Goal: Task Accomplishment & Management: Manage account settings

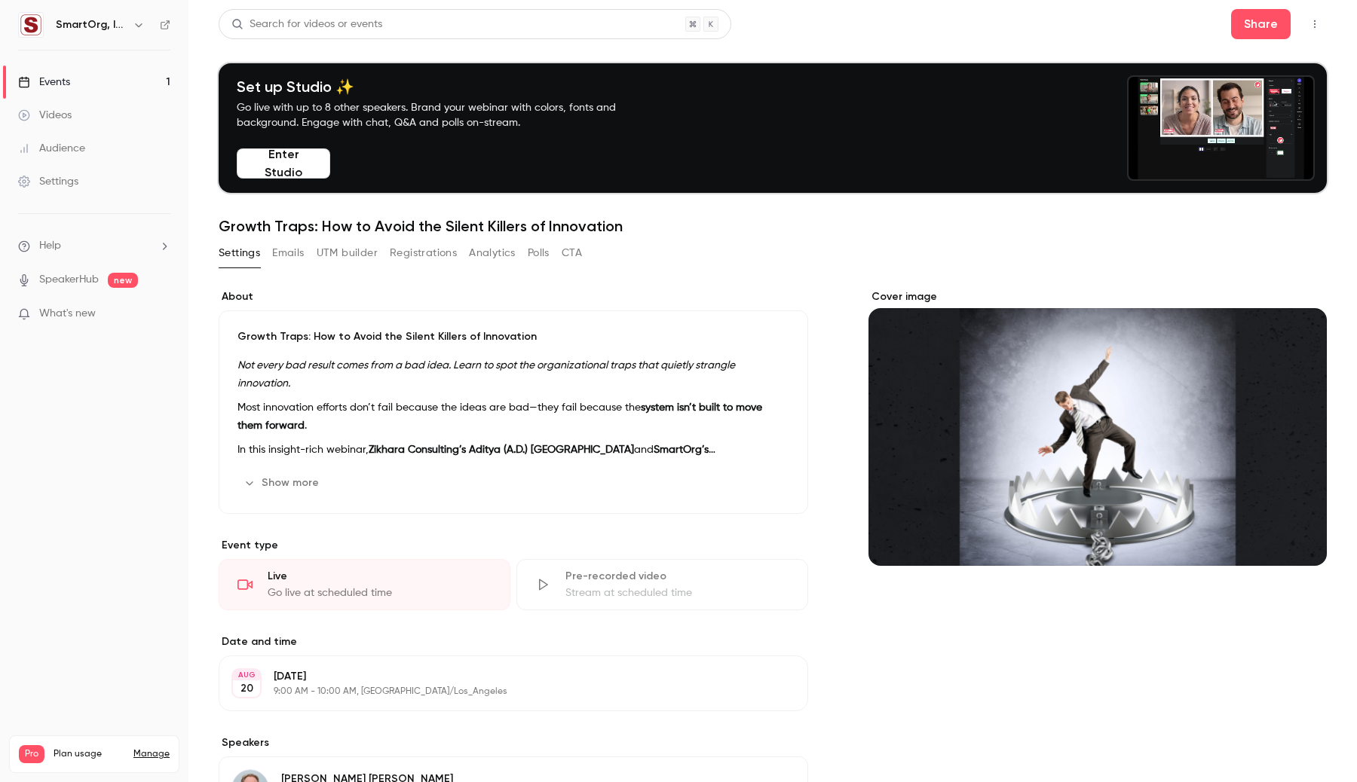
click at [399, 249] on button "Registrations" at bounding box center [423, 253] width 67 height 24
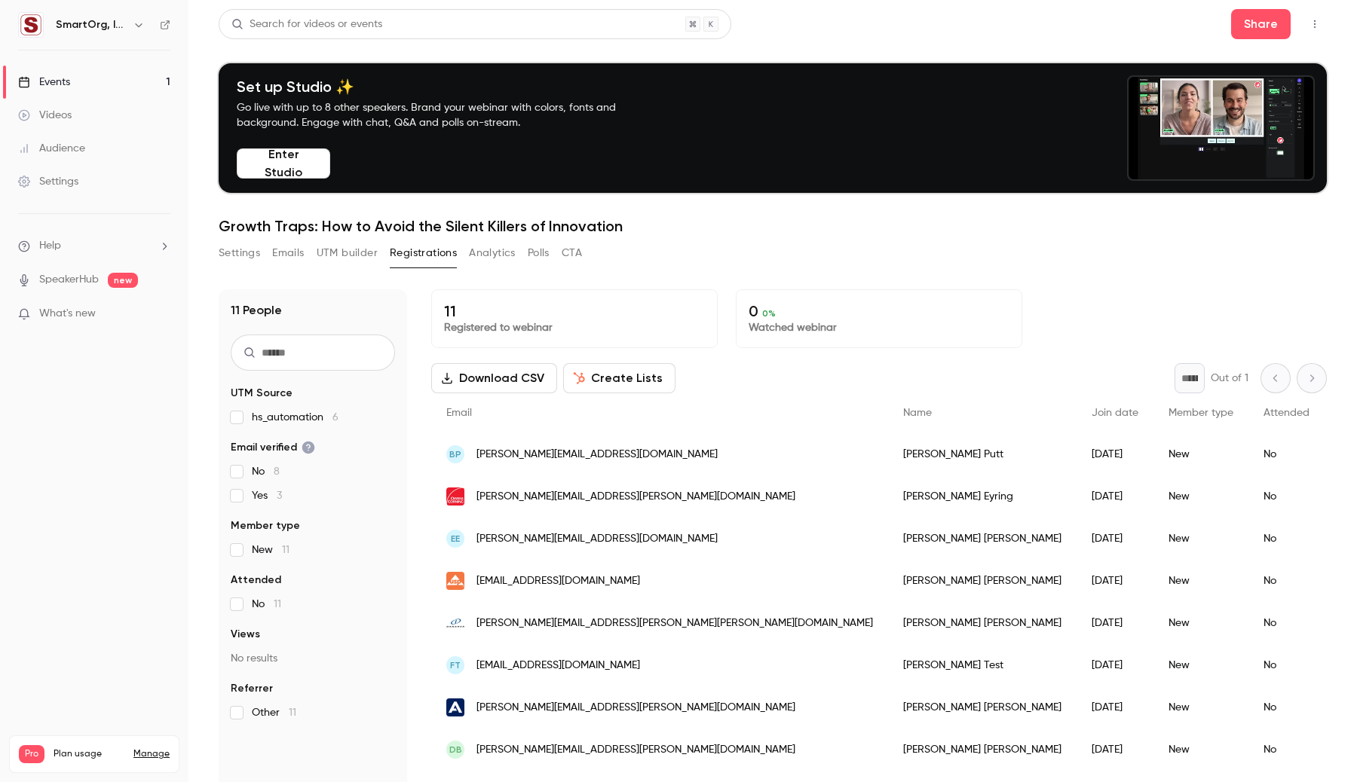
scroll to position [148, 0]
